Goal: Information Seeking & Learning: Learn about a topic

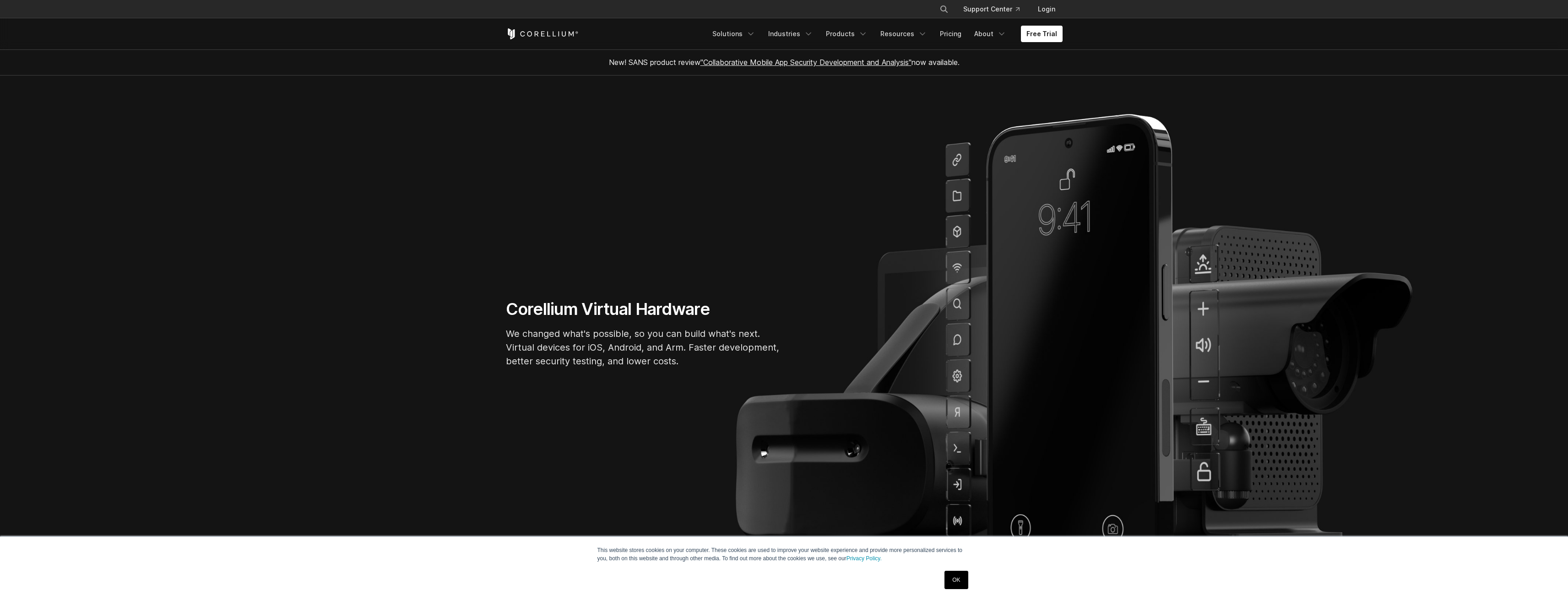
click at [525, 34] on icon "Corellium Home" at bounding box center [543, 34] width 73 height 11
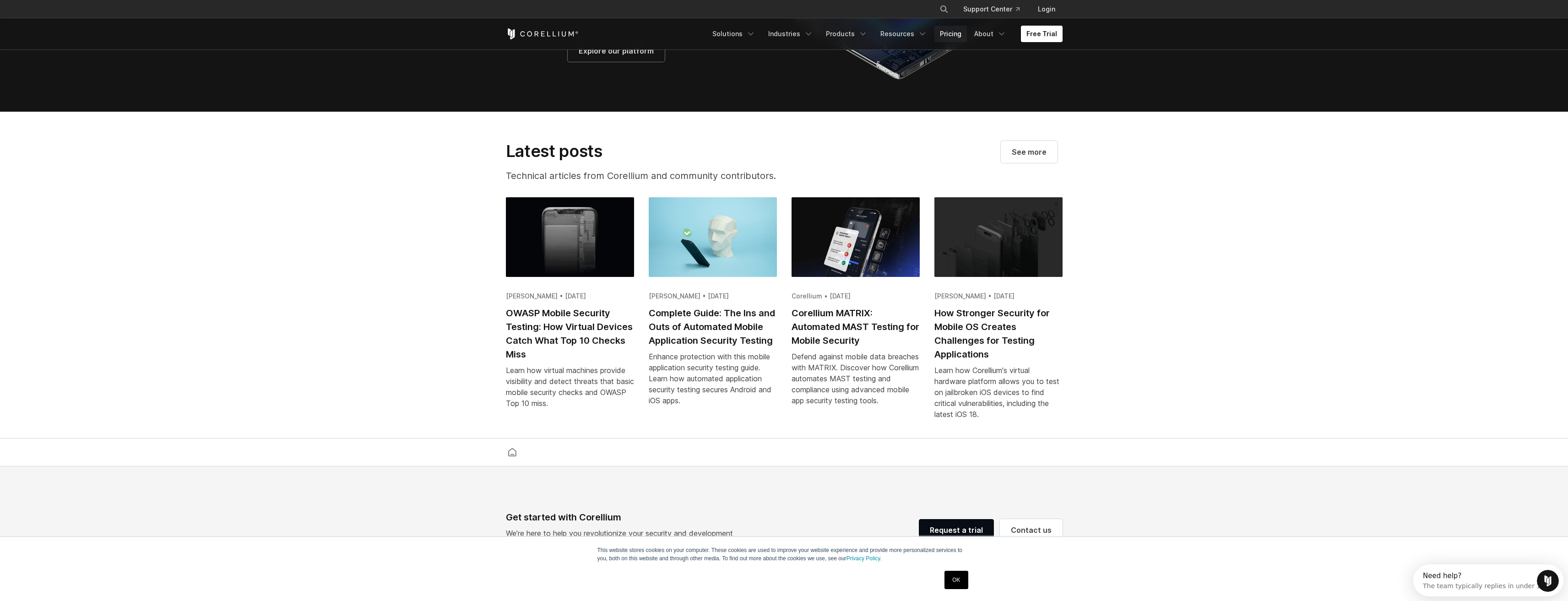
click at [961, 34] on link "Pricing" at bounding box center [950, 34] width 32 height 17
